Goal: Task Accomplishment & Management: Complete application form

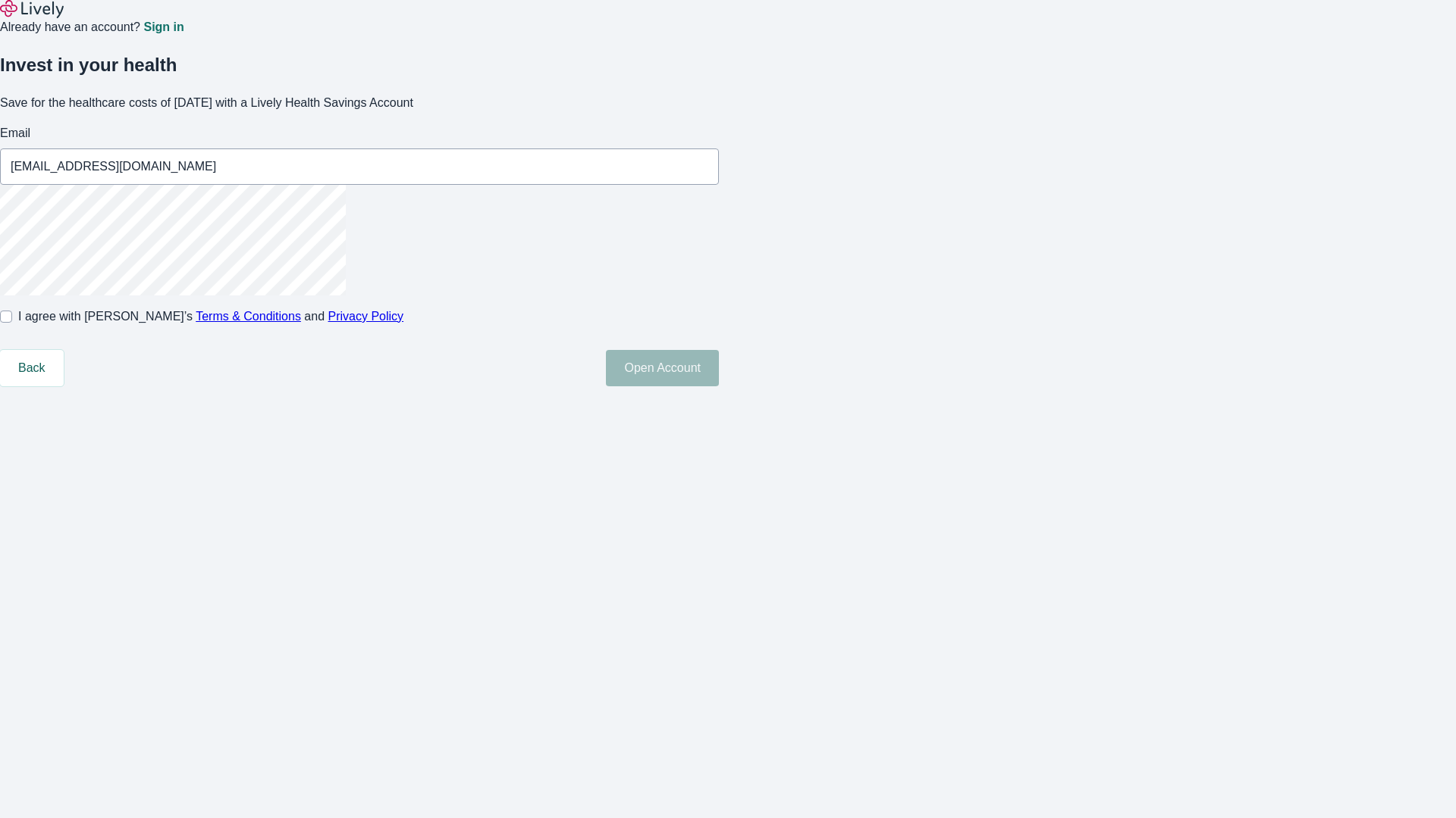
click at [12, 323] on input "I agree with Lively’s Terms & Conditions and Privacy Policy" at bounding box center [6, 317] width 12 height 12
checkbox input "true"
click at [719, 386] on button "Open Account" at bounding box center [662, 367] width 113 height 36
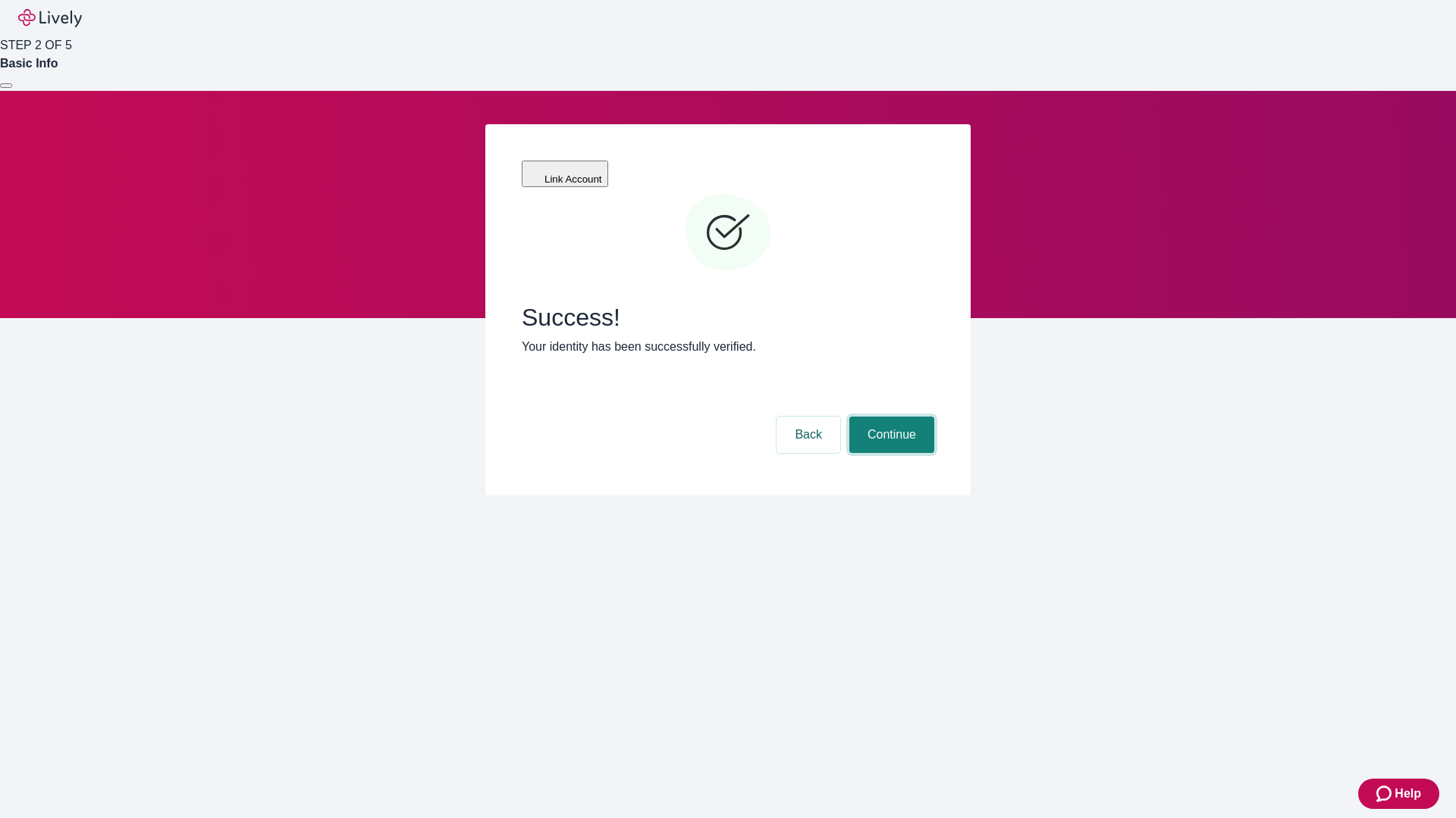
click at [889, 416] on button "Continue" at bounding box center [891, 434] width 85 height 36
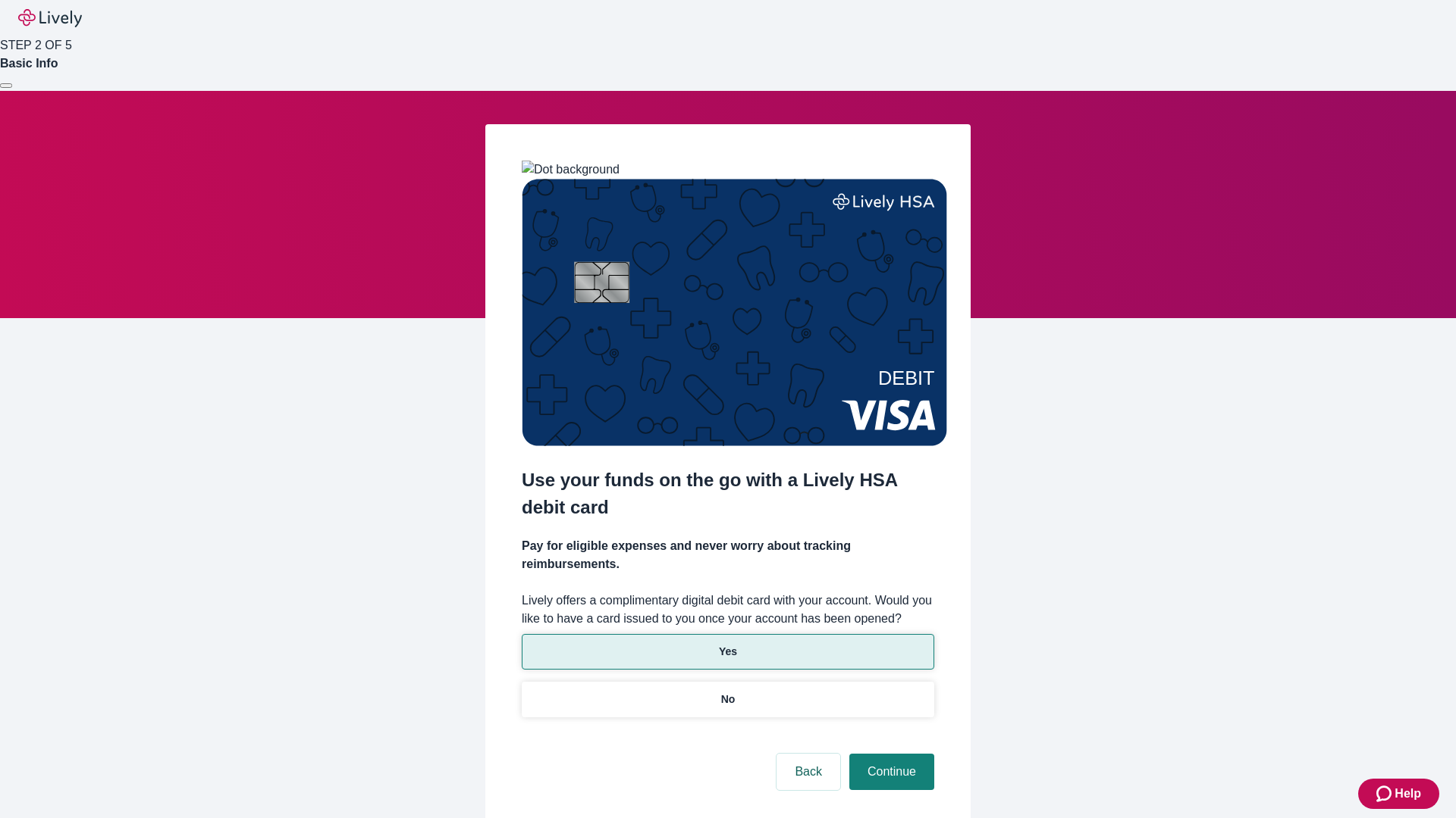
click at [728, 644] on p "Yes" at bounding box center [728, 652] width 19 height 16
click at [889, 753] on button "Continue" at bounding box center [891, 771] width 85 height 36
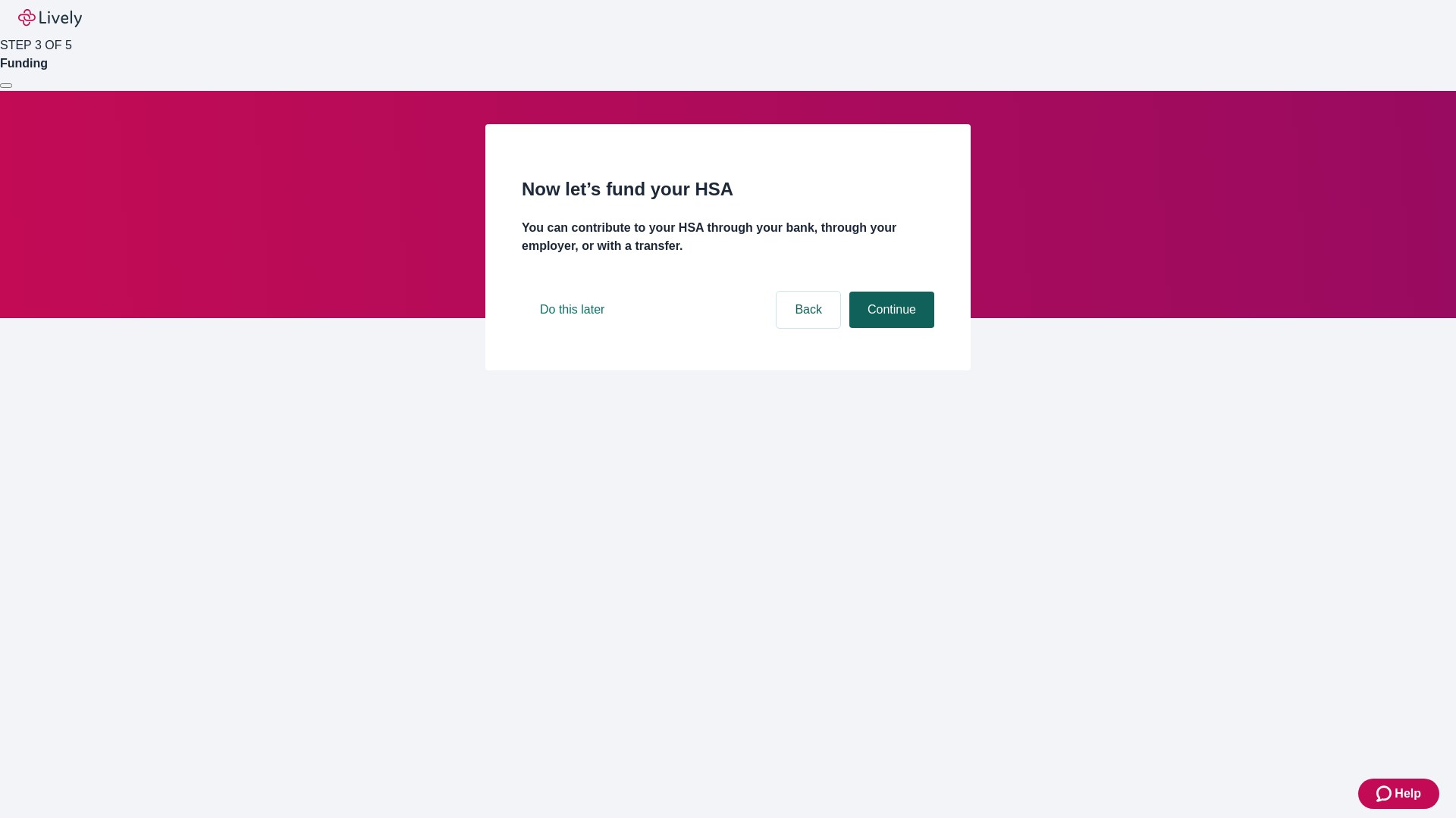
click at [889, 328] on button "Continue" at bounding box center [891, 309] width 85 height 36
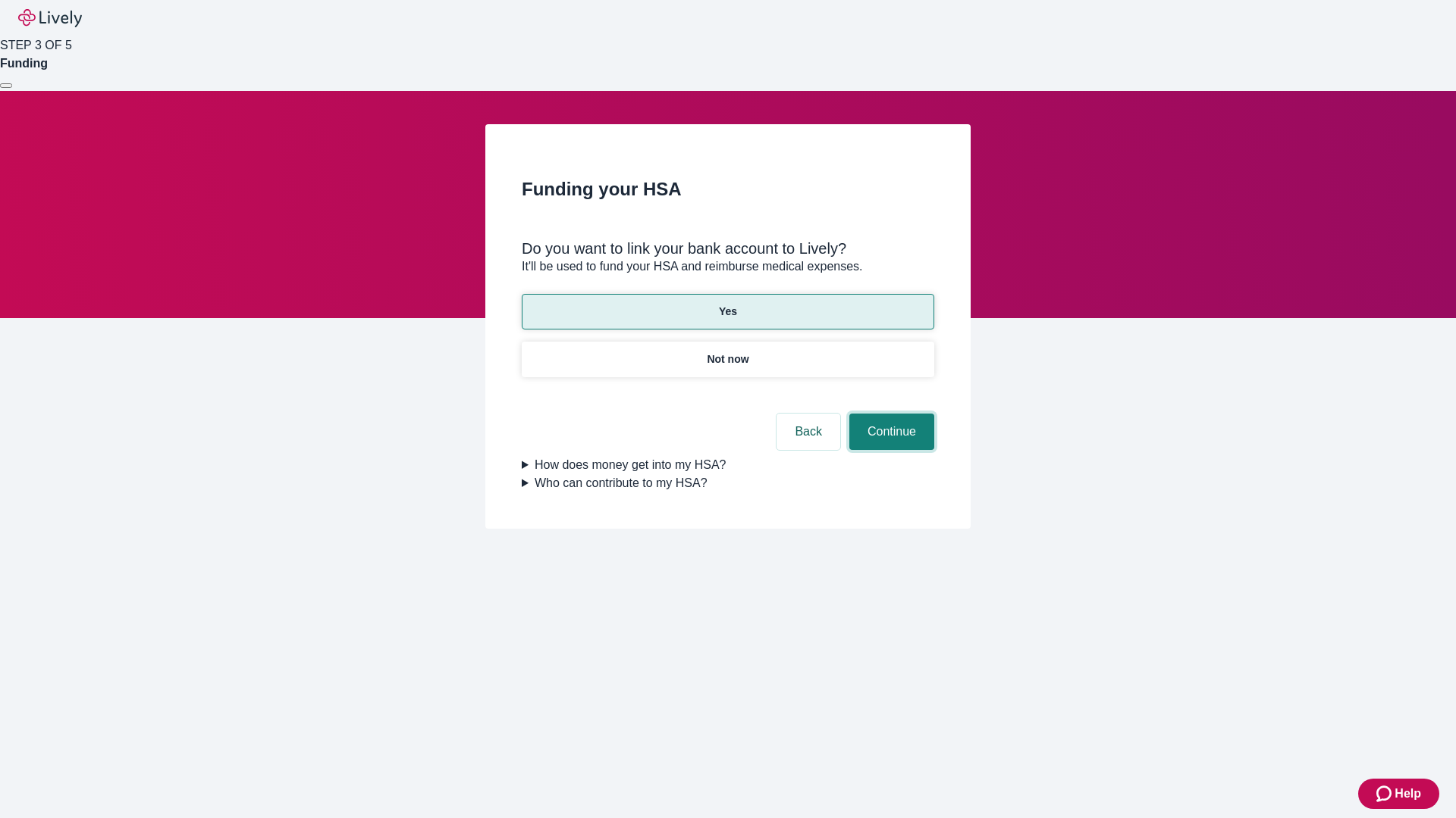
click at [889, 413] on button "Continue" at bounding box center [891, 431] width 85 height 36
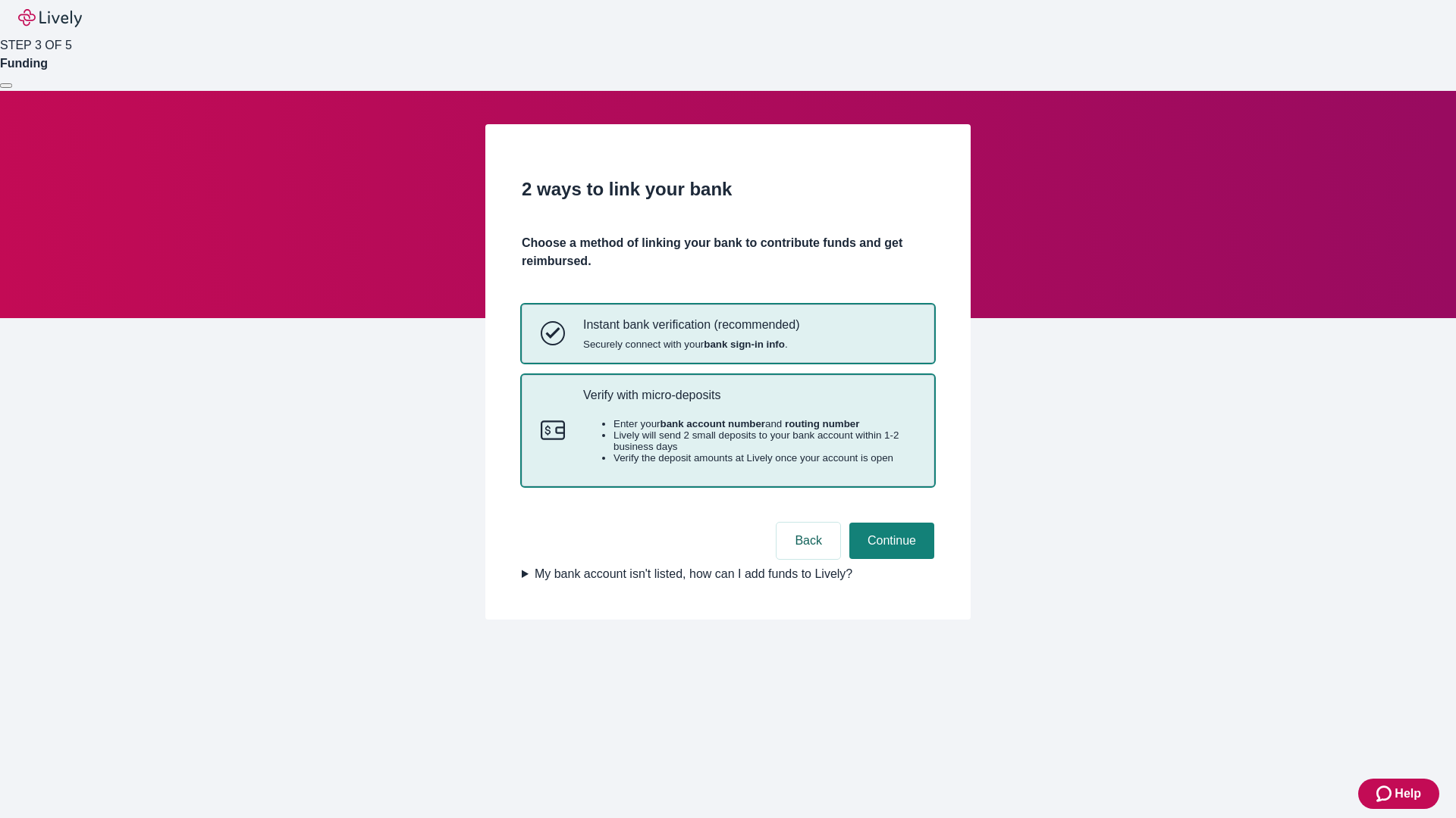
click at [748, 403] on p "Verify with micro-deposits" at bounding box center [749, 395] width 332 height 15
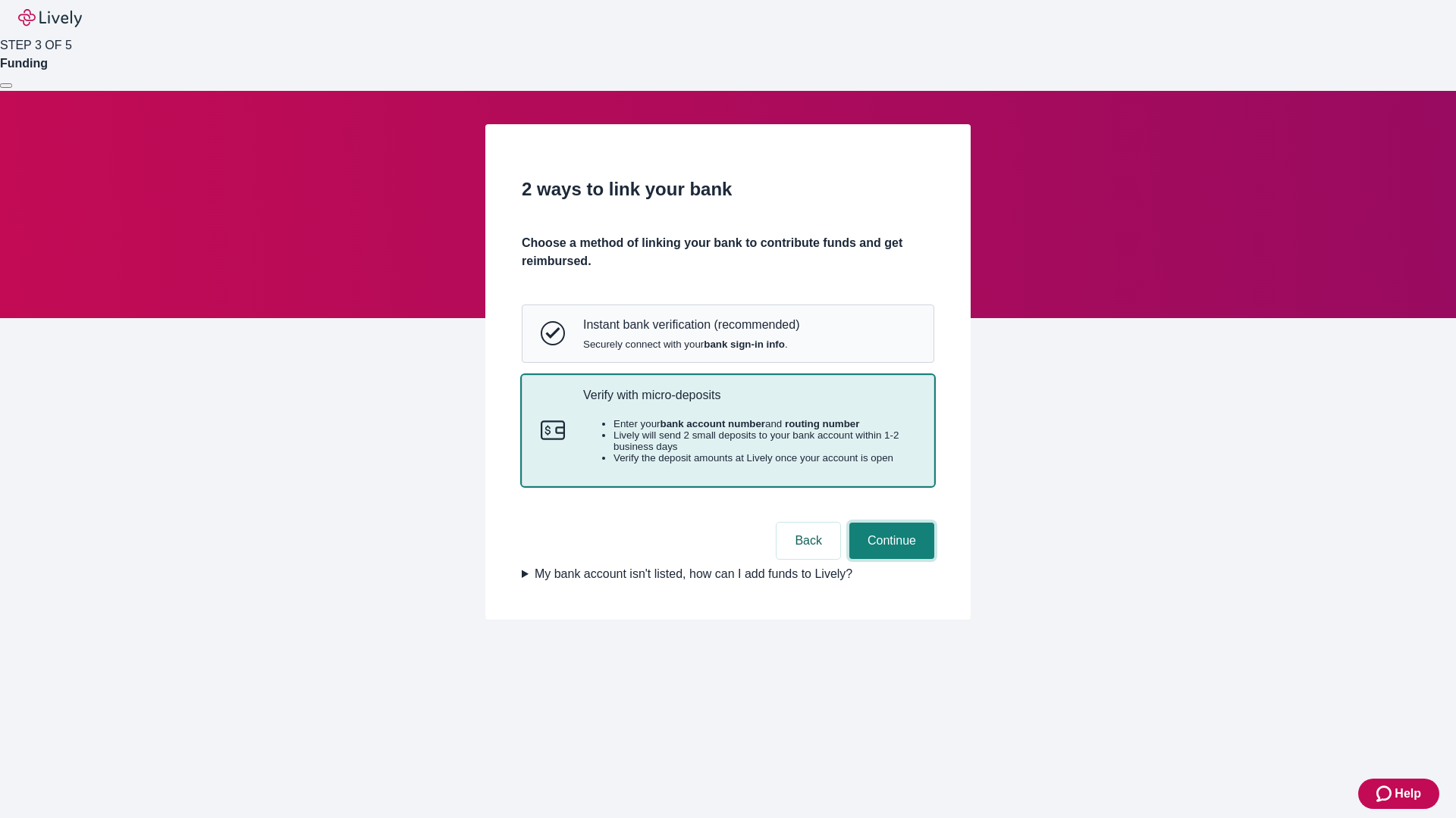
click at [889, 559] on button "Continue" at bounding box center [891, 540] width 85 height 36
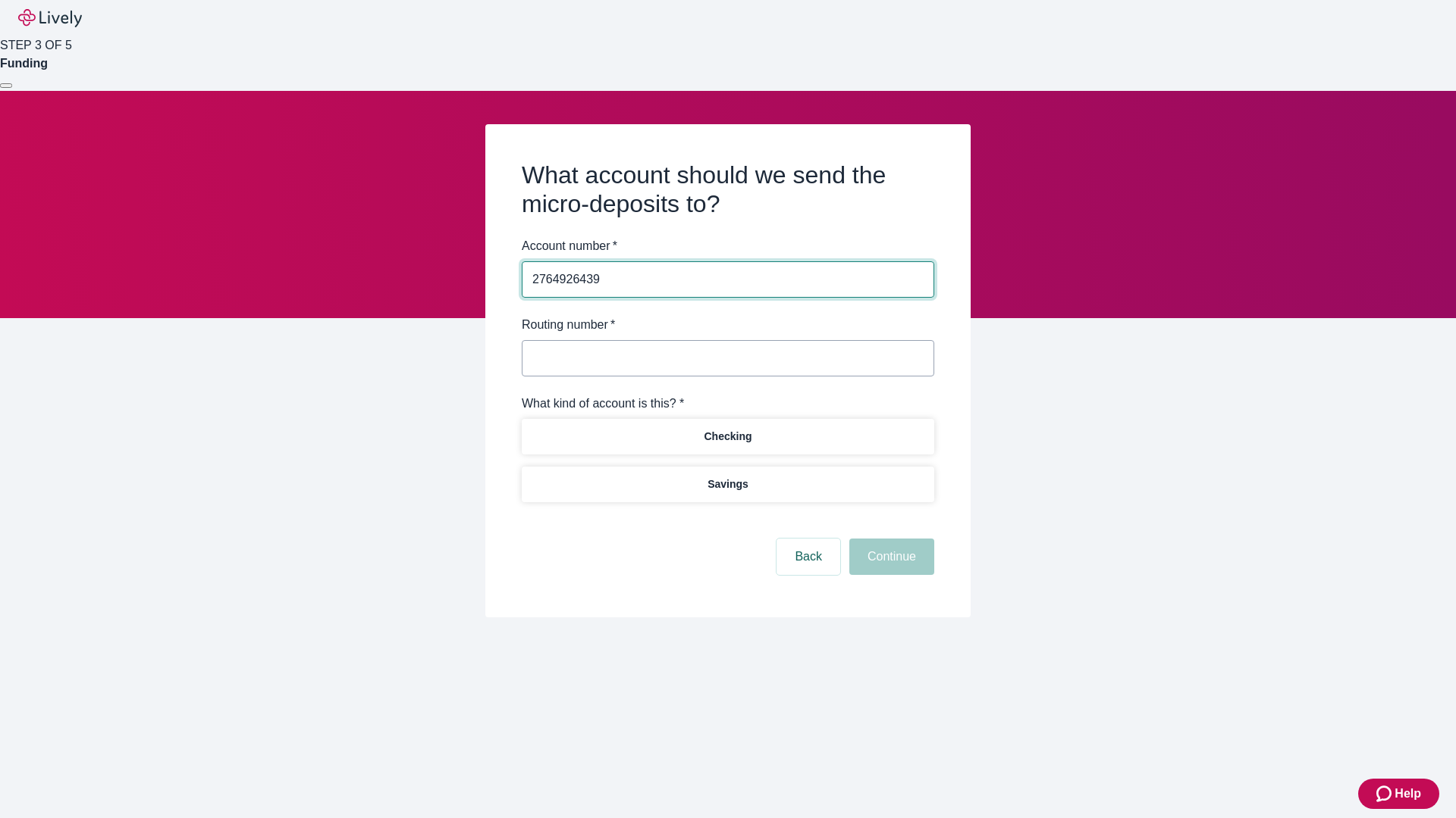
type input "2764926439"
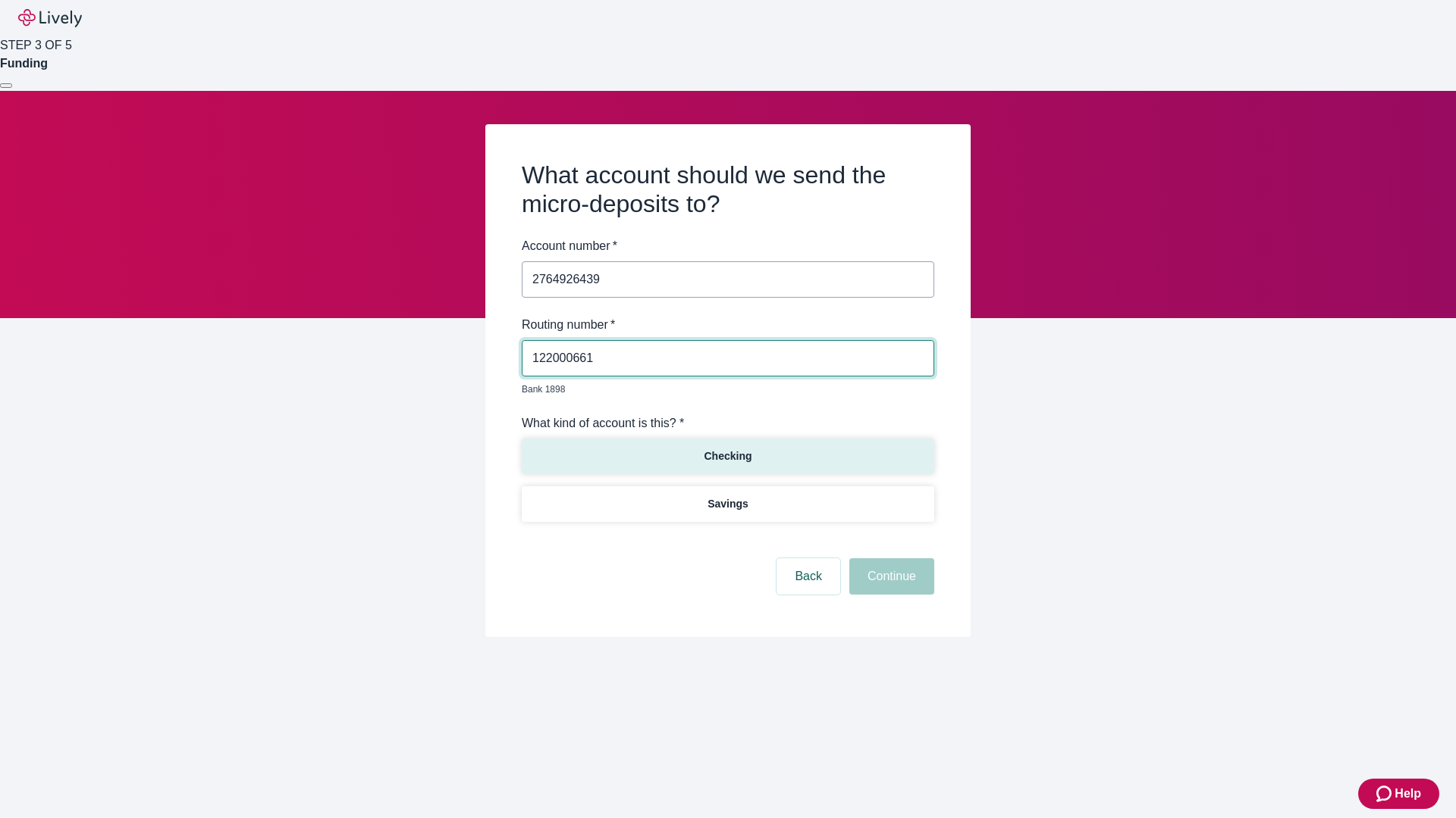
type input "122000661"
click at [728, 449] on p "Checking" at bounding box center [727, 456] width 48 height 16
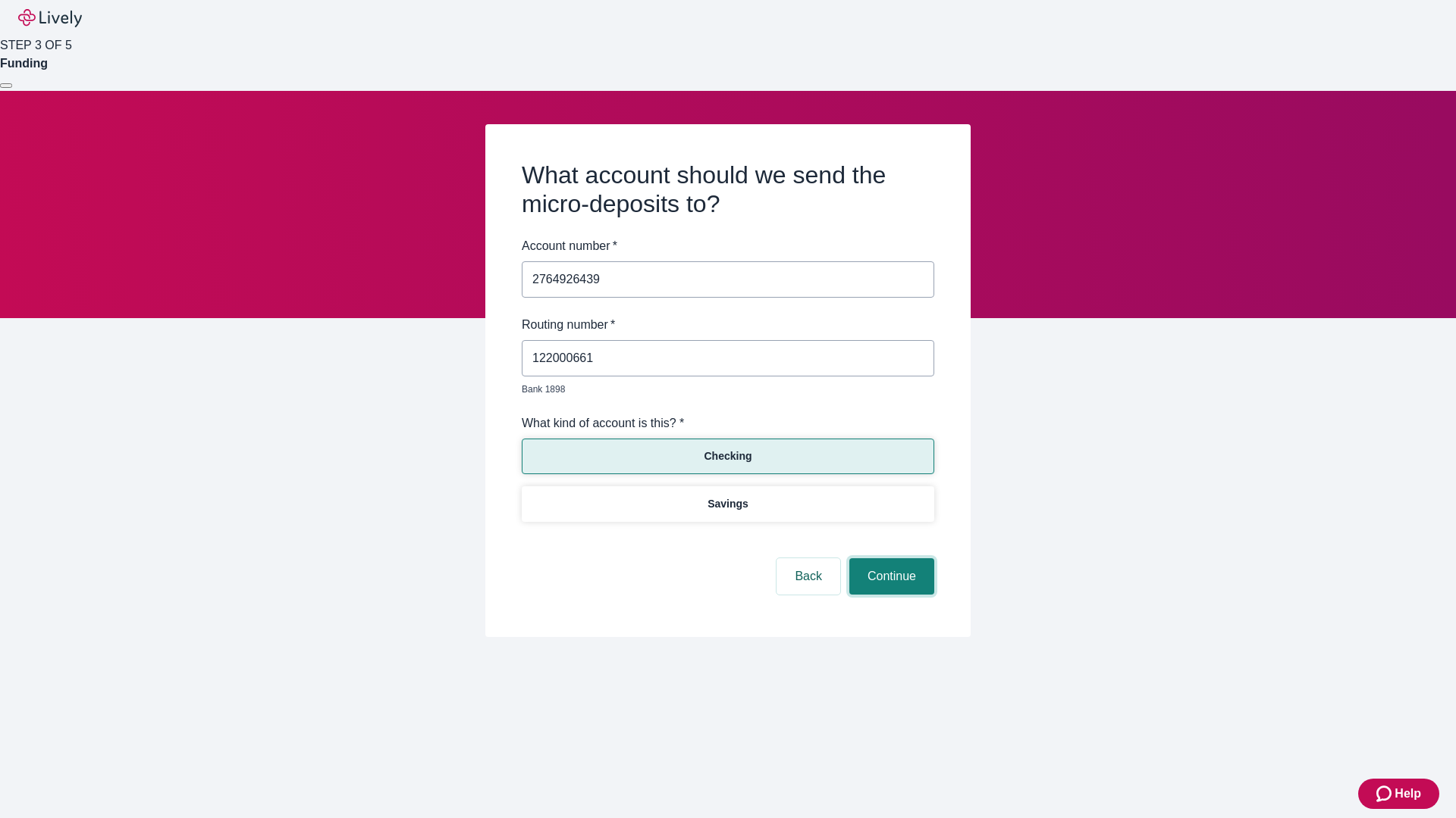
click at [889, 559] on button "Continue" at bounding box center [891, 576] width 85 height 36
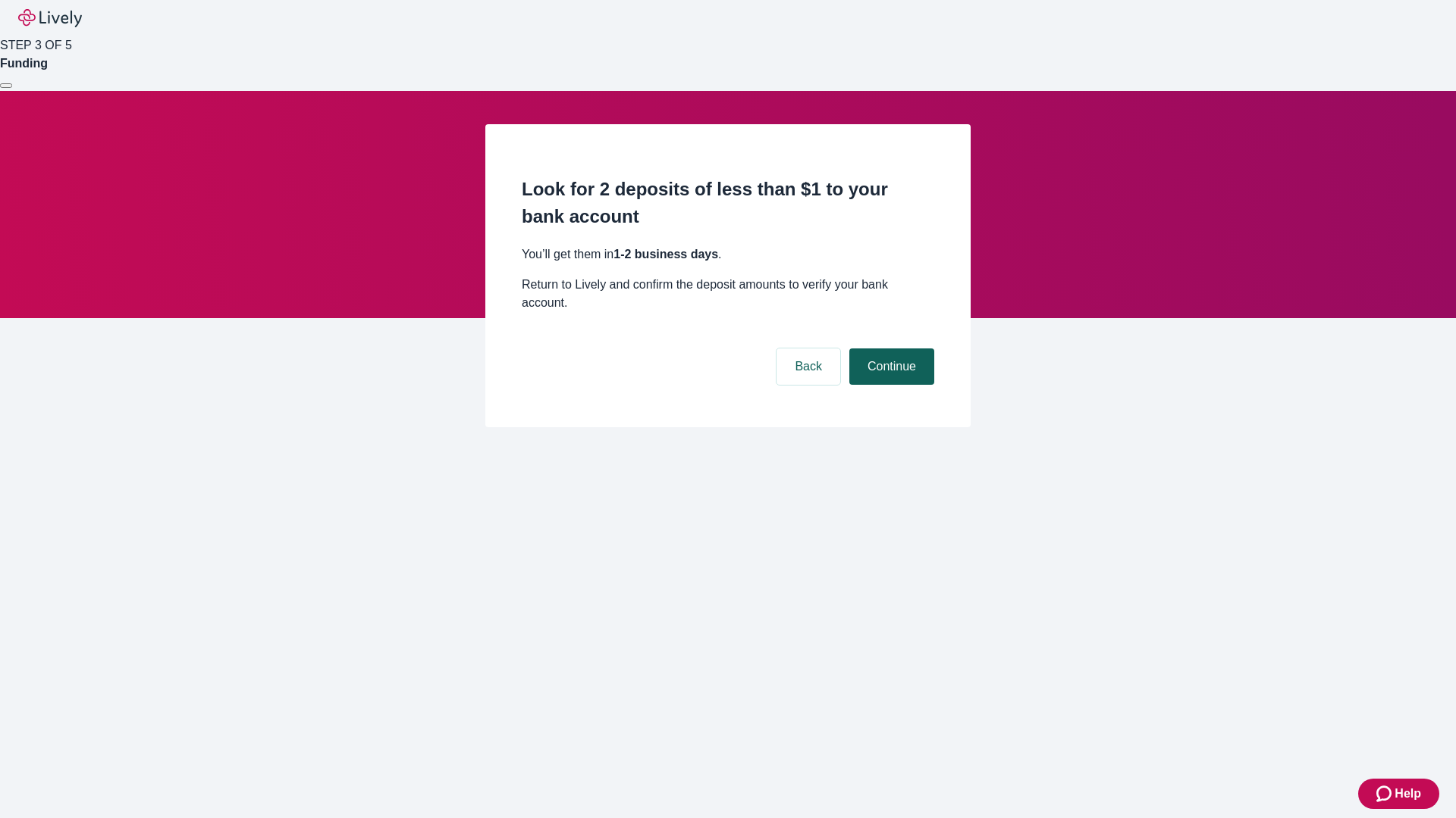
click at [889, 349] on button "Continue" at bounding box center [891, 366] width 85 height 36
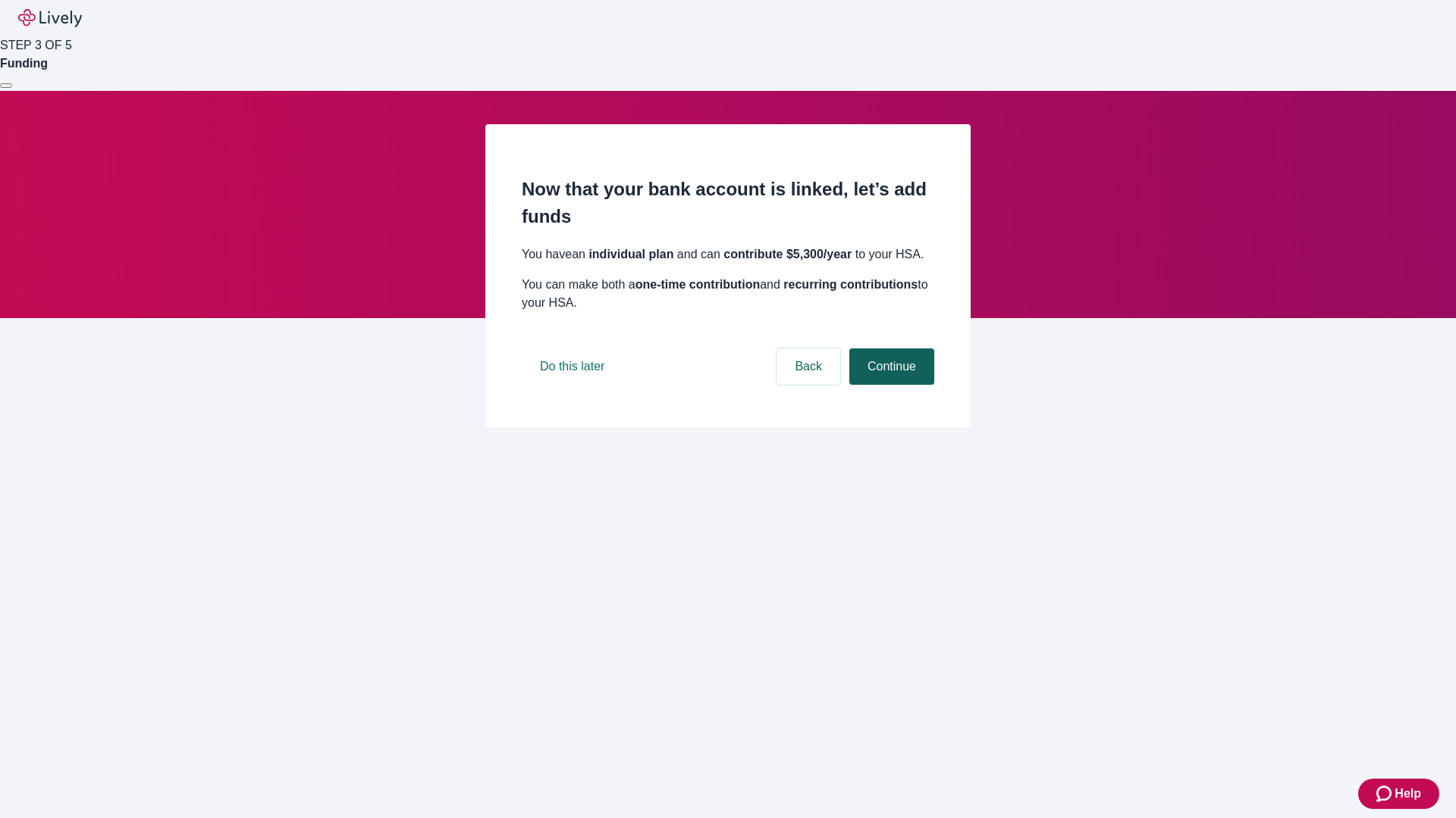
click at [889, 385] on button "Continue" at bounding box center [891, 366] width 85 height 36
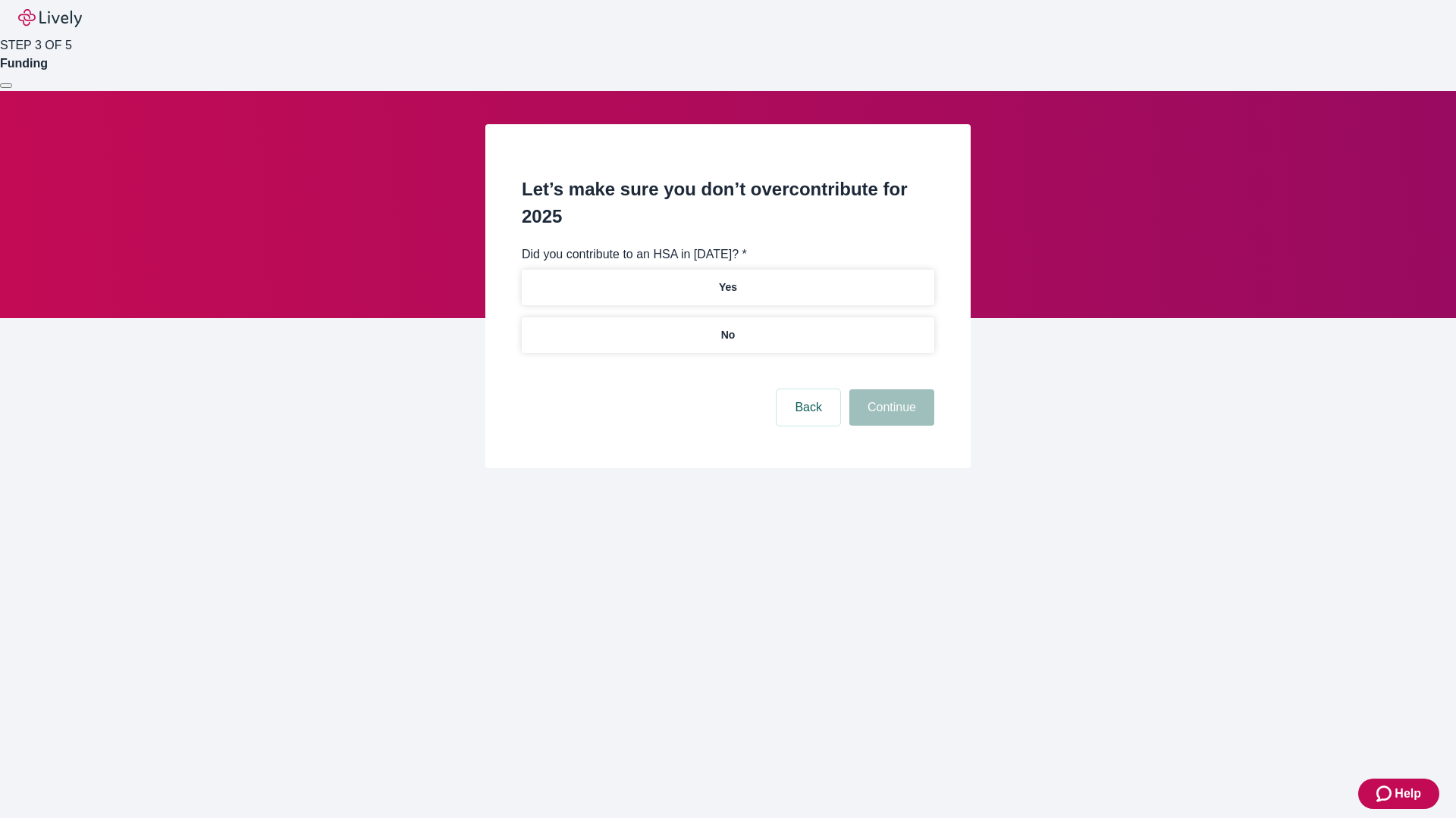
click at [728, 327] on p "No" at bounding box center [728, 335] width 15 height 16
click at [889, 390] on button "Continue" at bounding box center [891, 408] width 85 height 36
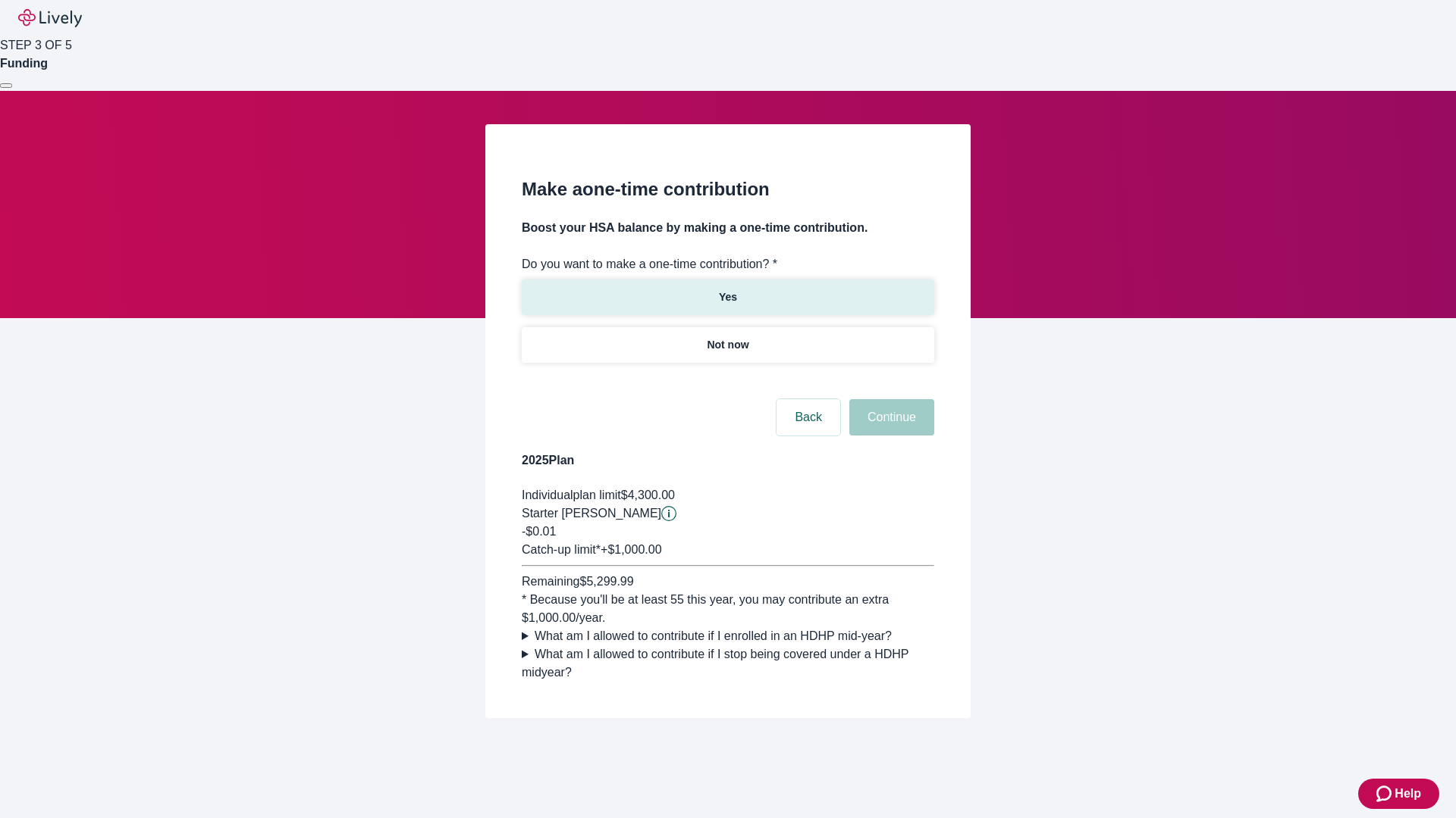
click at [728, 289] on p "Yes" at bounding box center [728, 297] width 19 height 16
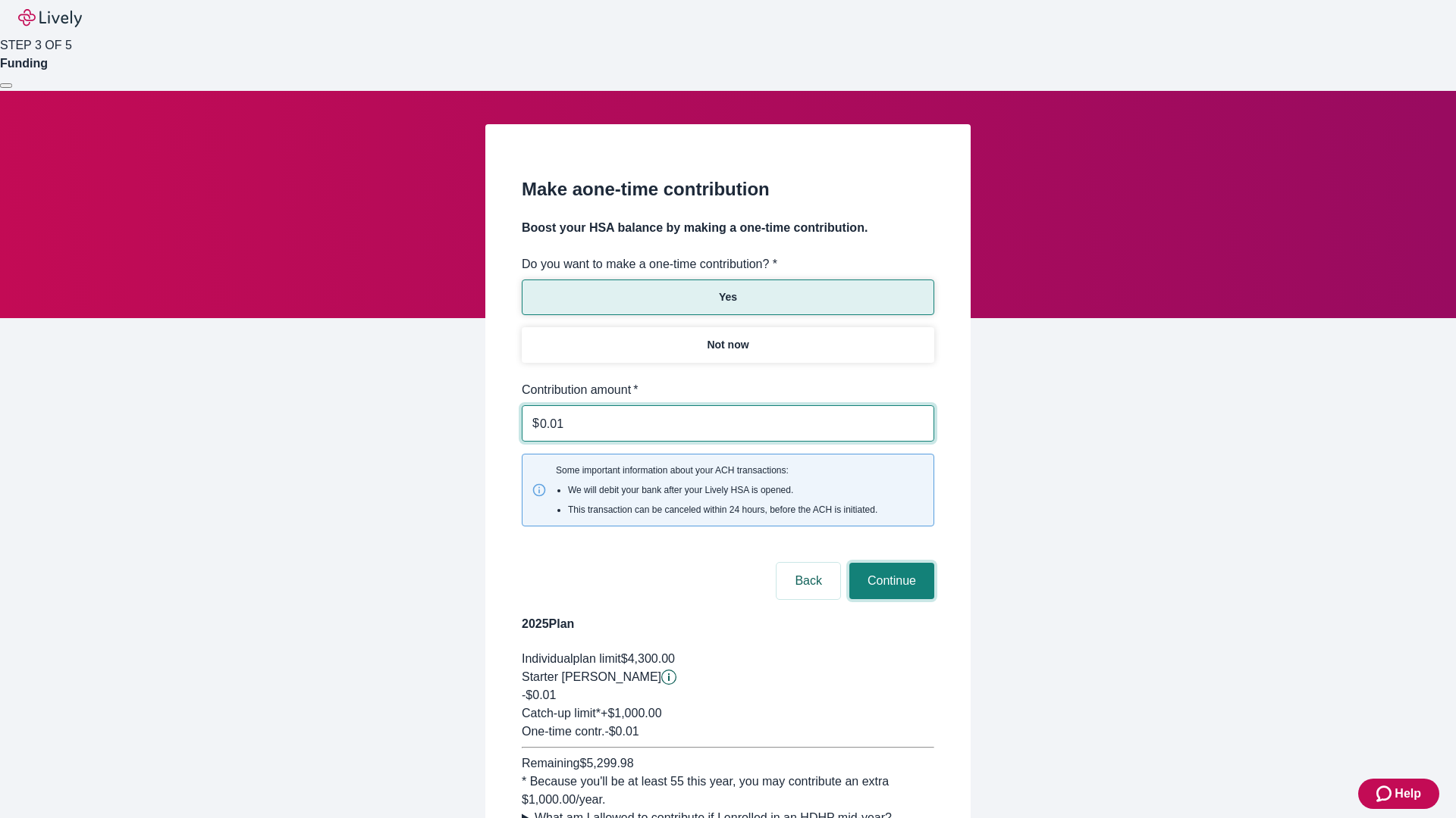
click at [889, 563] on button "Continue" at bounding box center [891, 581] width 85 height 36
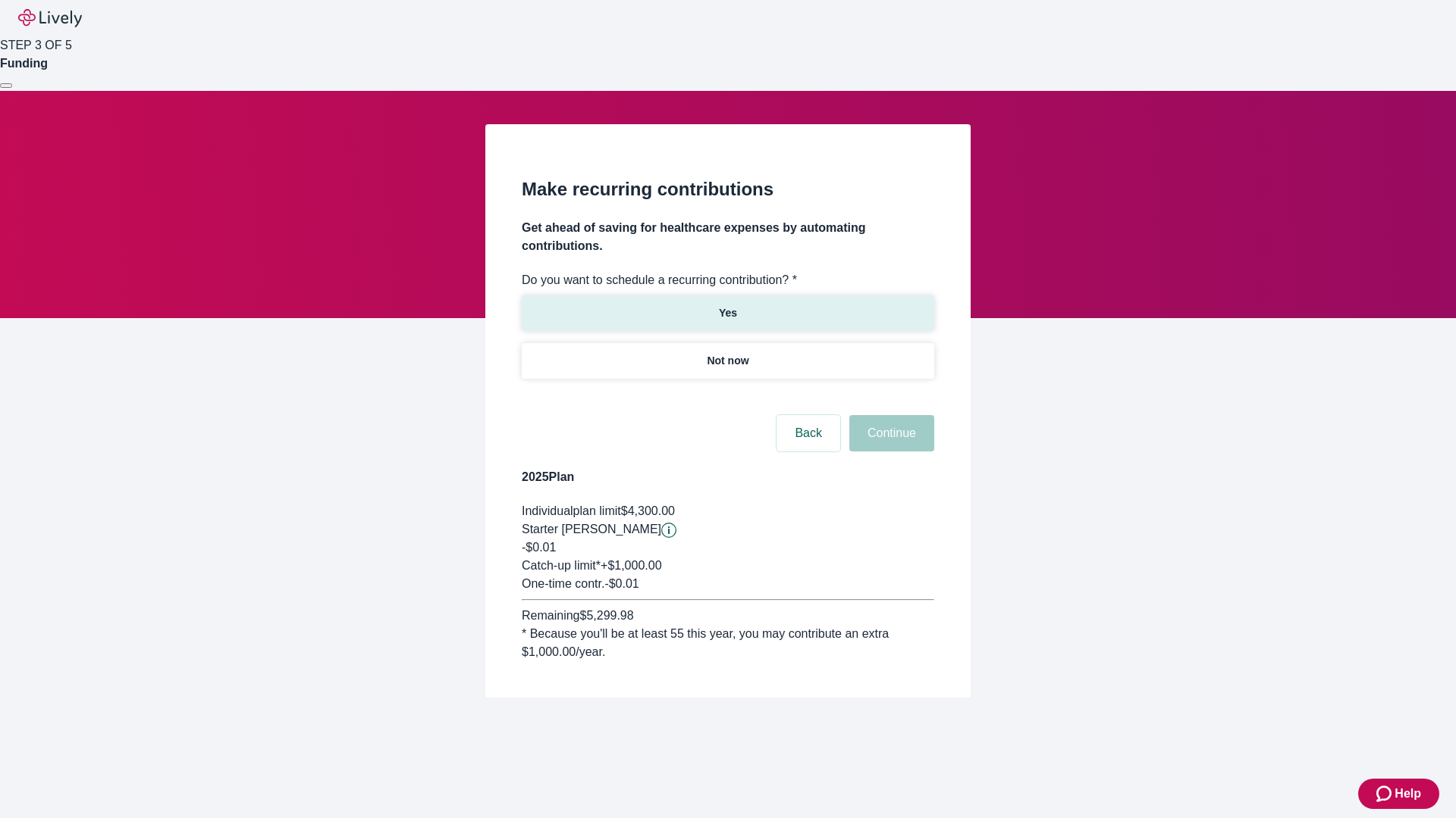
click at [728, 305] on p "Yes" at bounding box center [728, 313] width 19 height 16
click at [728, 397] on body "Help STEP 3 OF 5 Funding Make recurring contributions Get ahead of saving for h…" at bounding box center [728, 385] width 1456 height 770
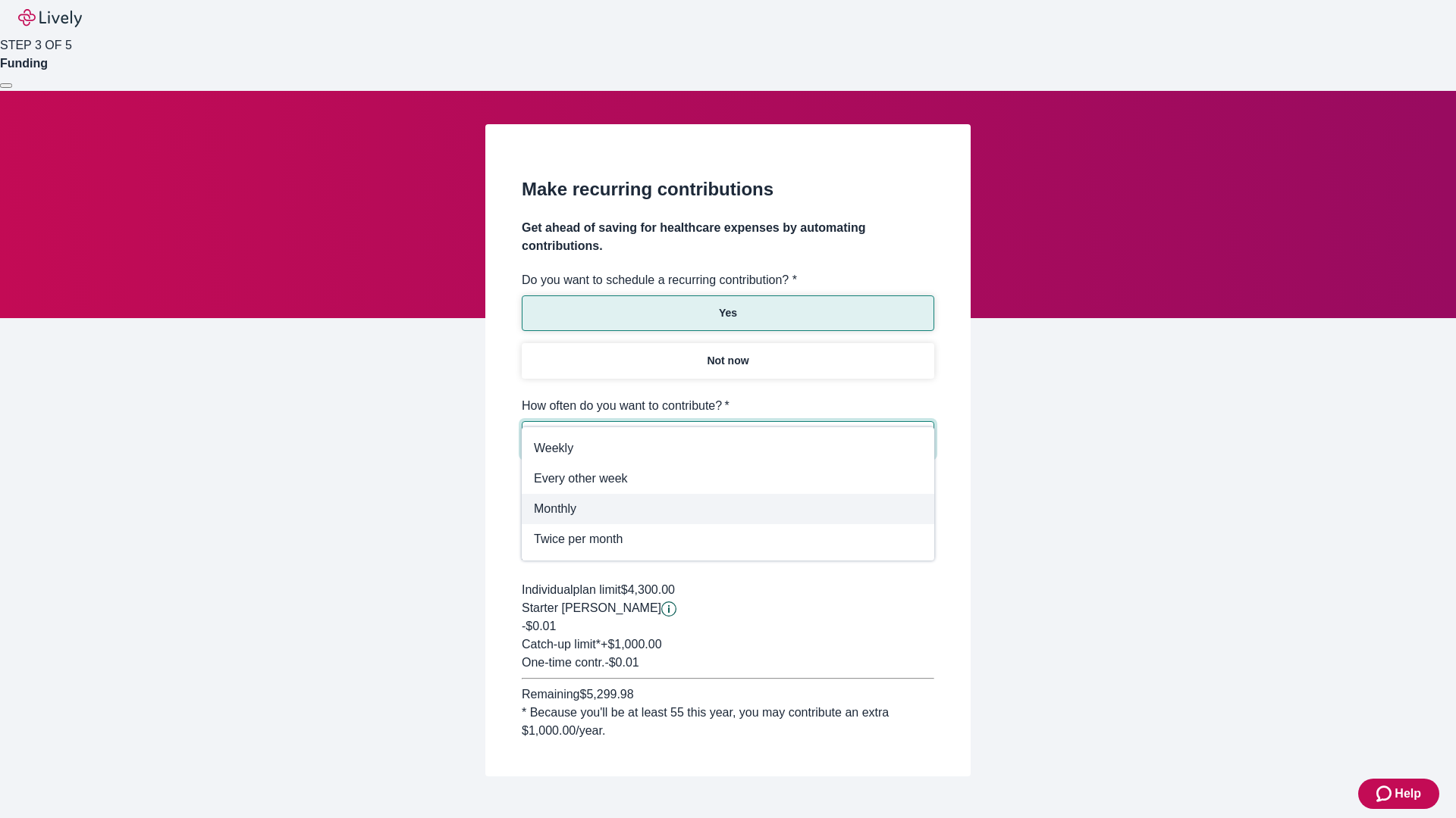
click at [728, 509] on span "Monthly" at bounding box center [728, 509] width 388 height 19
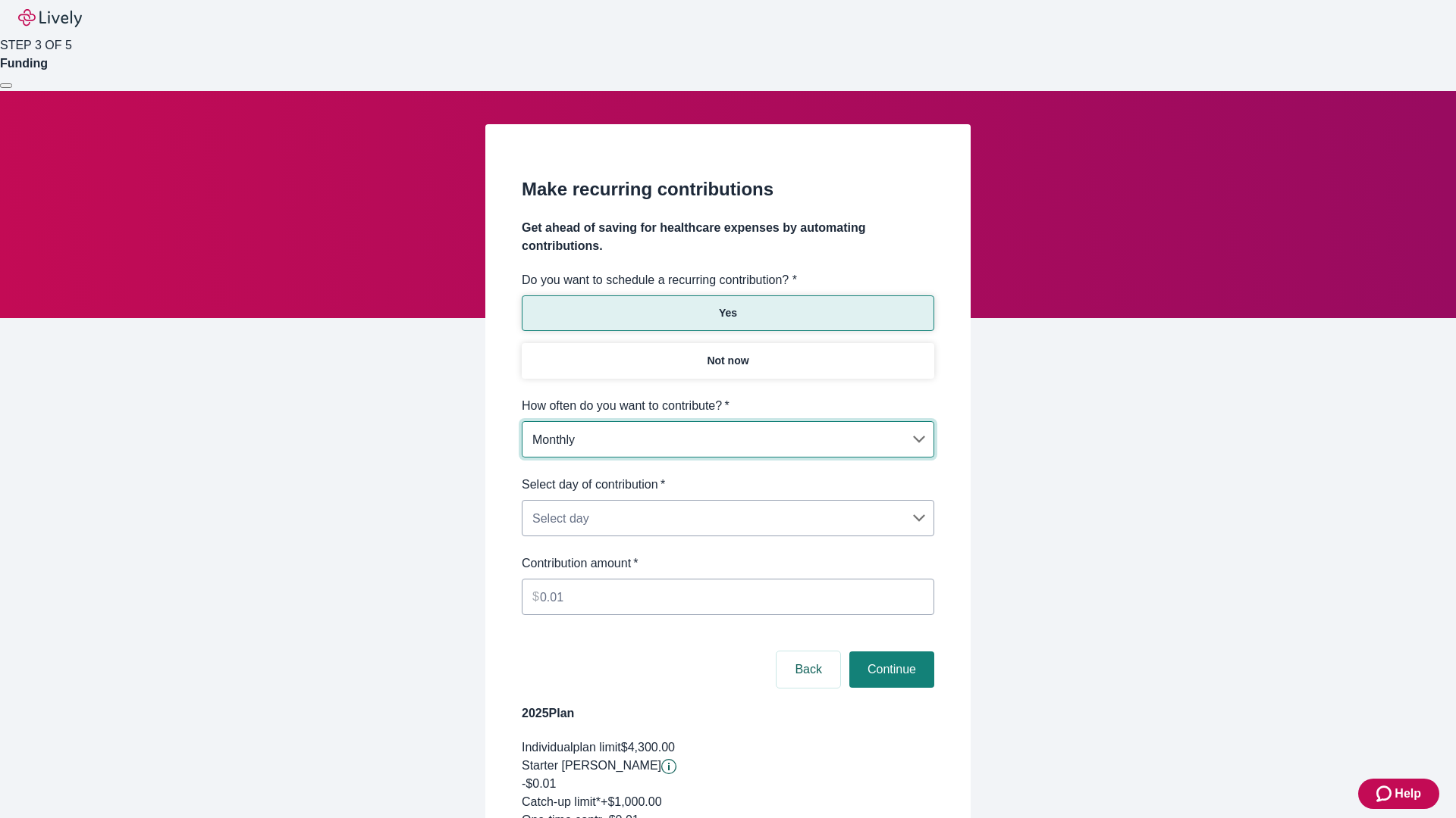
type input "Monthly"
click at [728, 476] on body "Help STEP 3 OF 5 Funding Make recurring contributions Get ahead of saving for h…" at bounding box center [728, 503] width 1456 height 1007
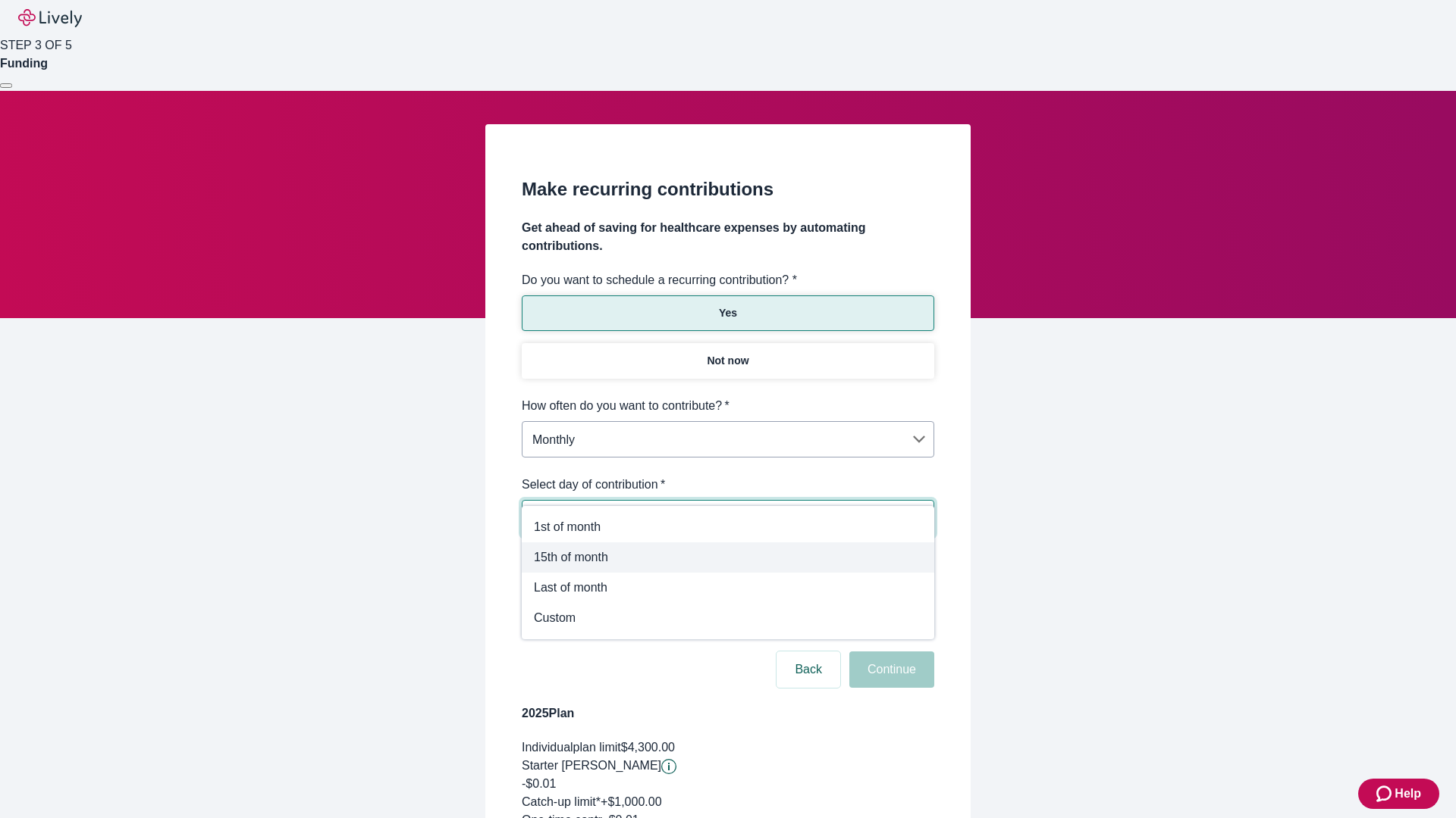
click at [728, 558] on span "15th of month" at bounding box center [728, 557] width 388 height 19
type input "Monthly15th"
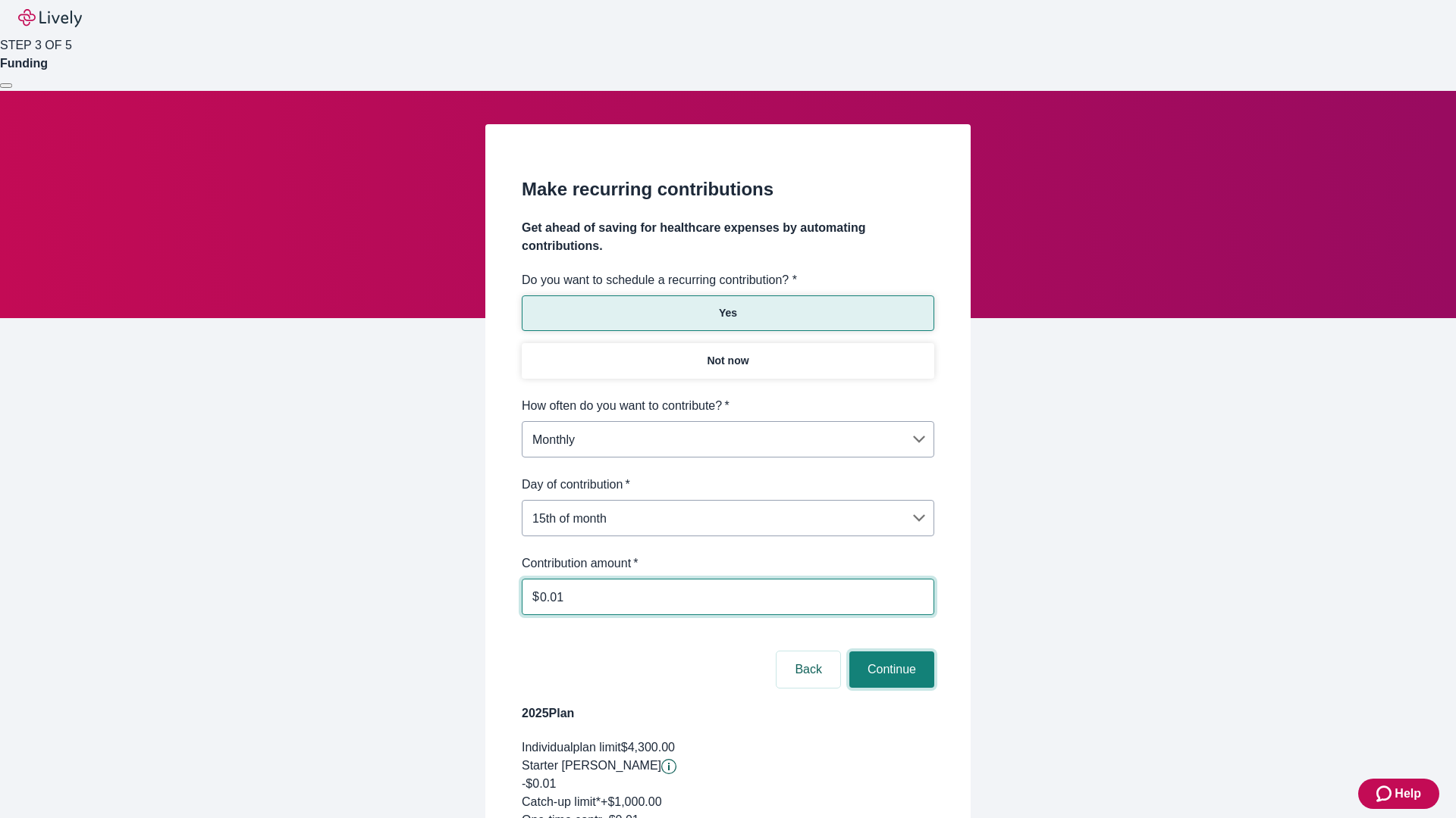
click at [889, 652] on button "Continue" at bounding box center [891, 669] width 85 height 36
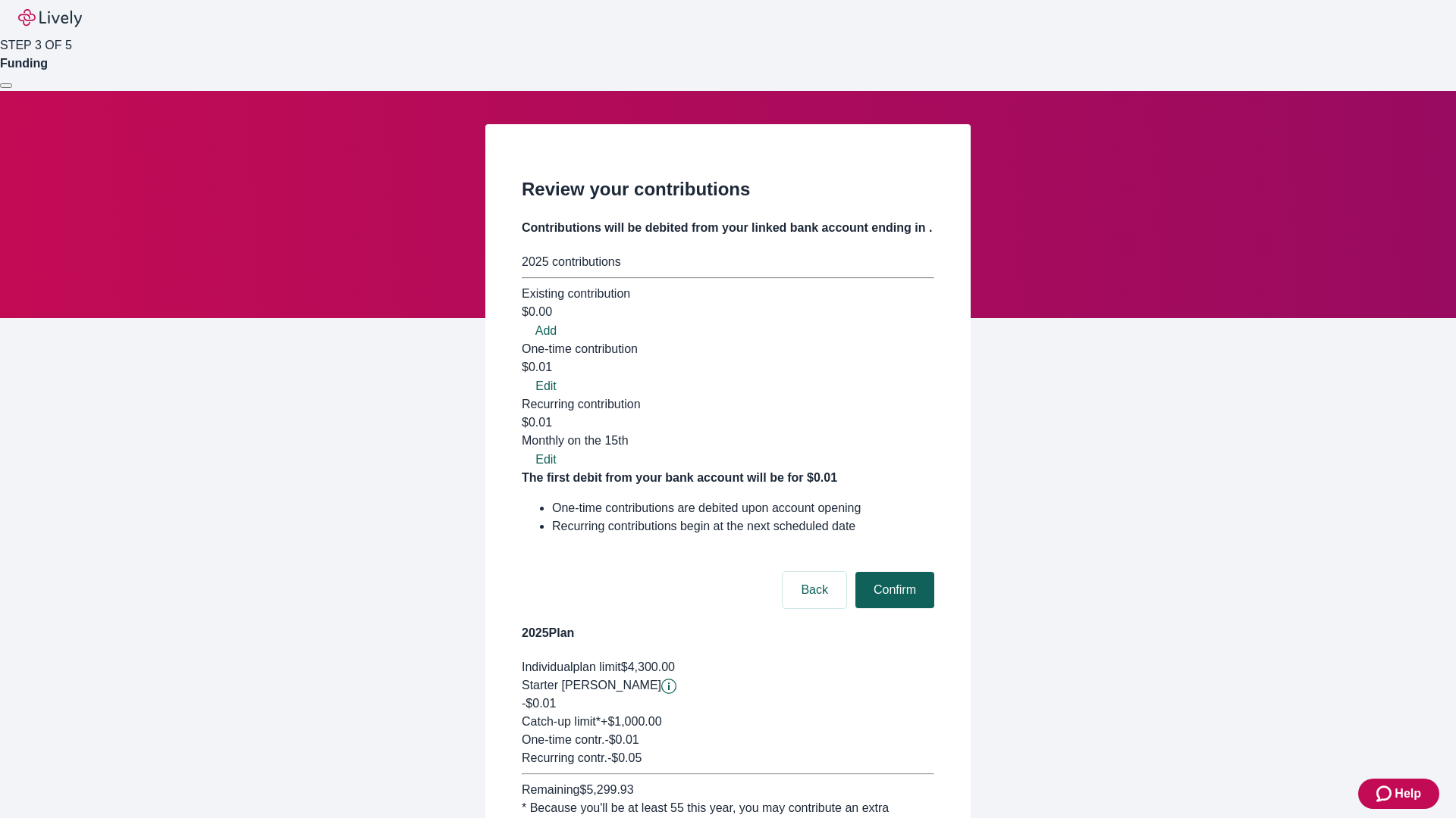
click at [893, 572] on button "Confirm" at bounding box center [895, 589] width 79 height 36
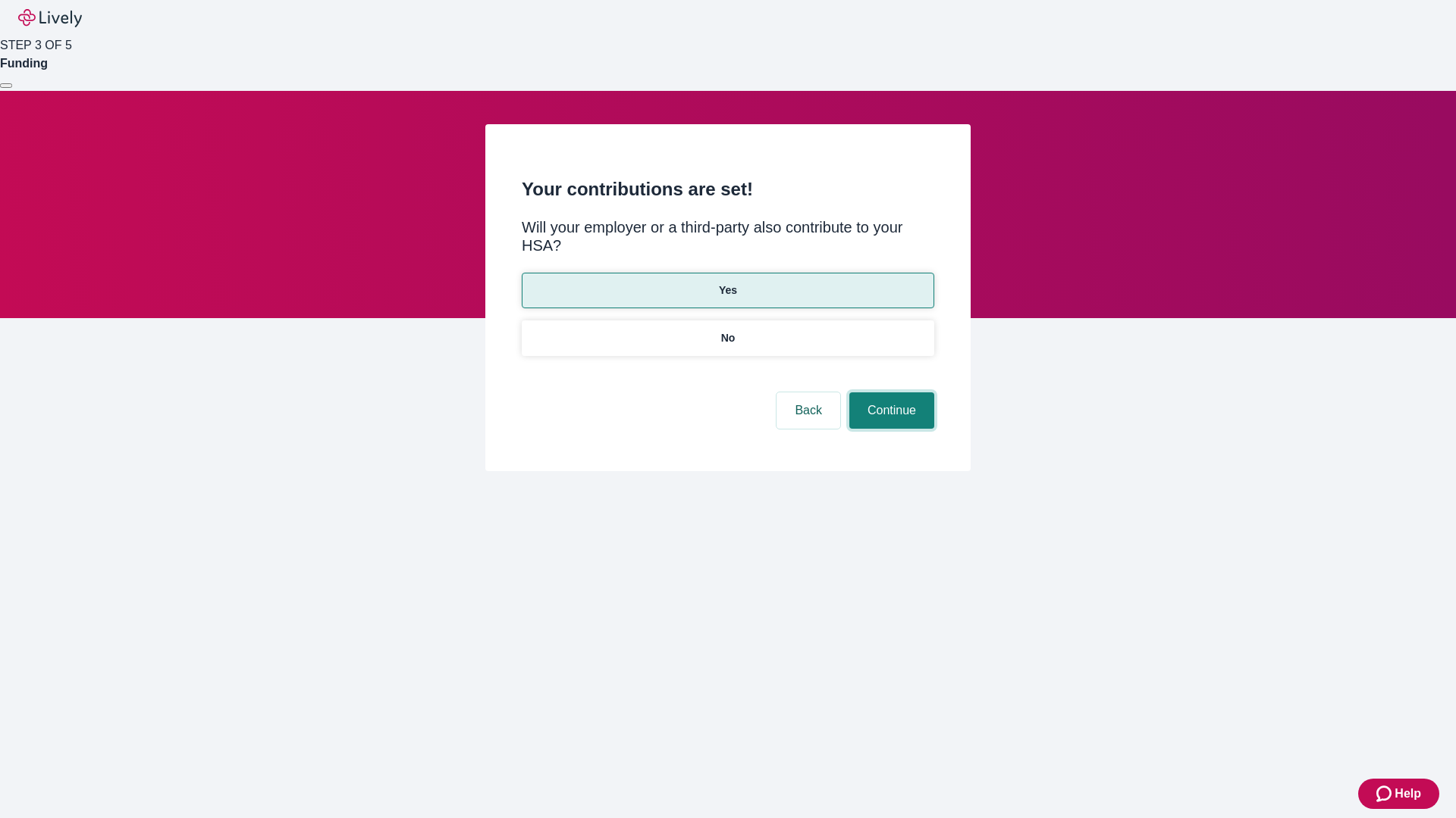
click at [889, 393] on button "Continue" at bounding box center [891, 410] width 85 height 36
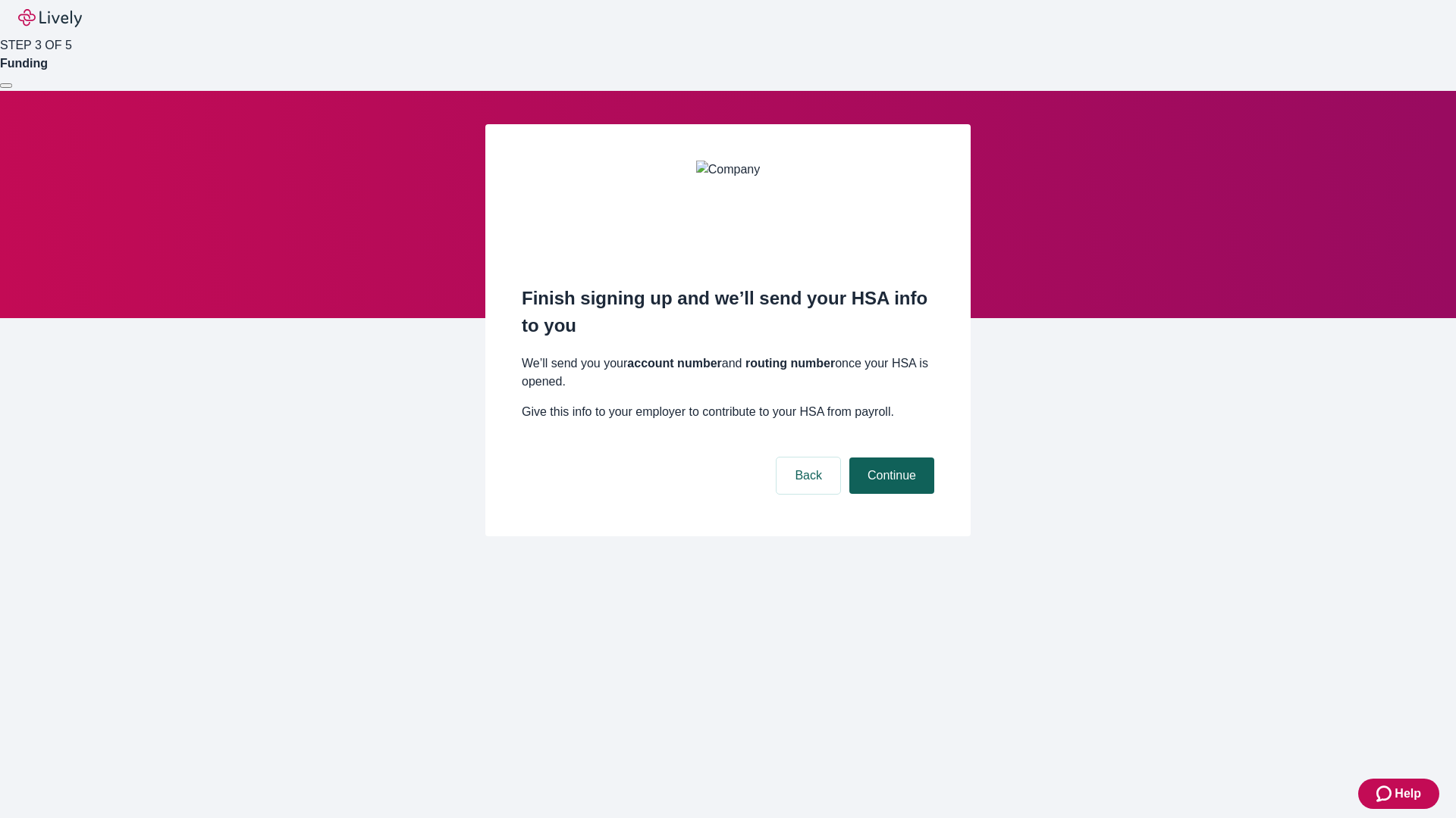
click at [889, 457] on button "Continue" at bounding box center [891, 475] width 85 height 36
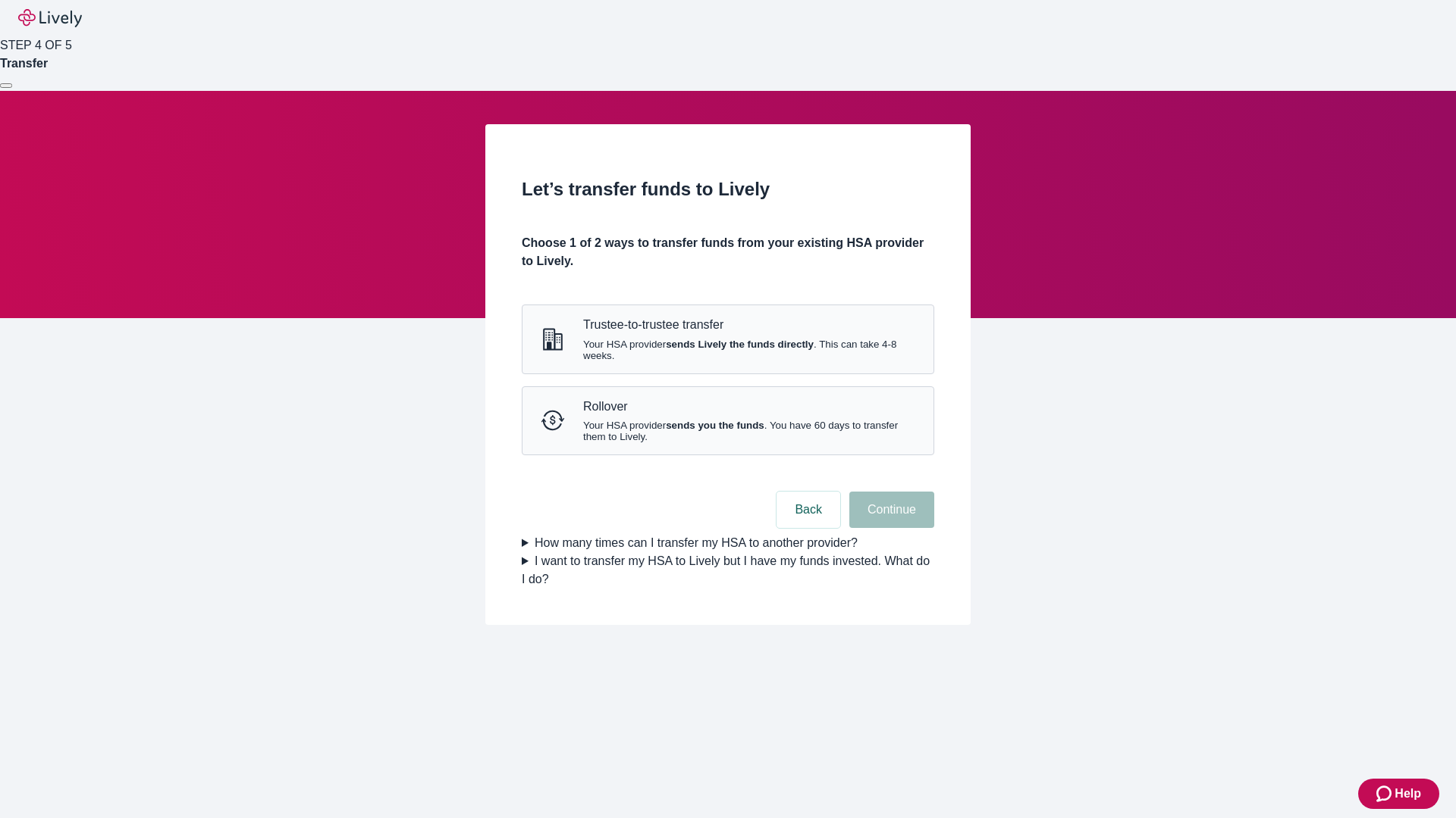
click at [728, 350] on strong "sends Lively the funds directly" at bounding box center [739, 345] width 148 height 12
click at [889, 528] on button "Continue" at bounding box center [891, 509] width 85 height 36
